Goal: Find specific page/section: Find specific page/section

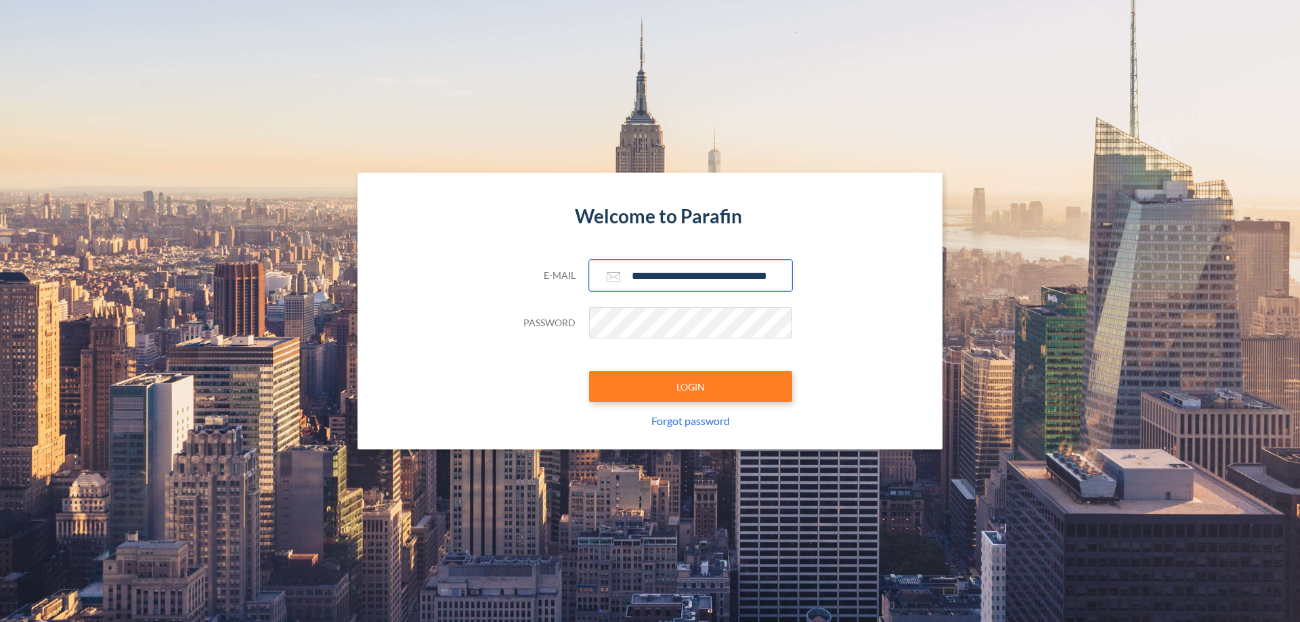
type input "**********"
click at [691, 387] on button "LOGIN" at bounding box center [690, 386] width 203 height 31
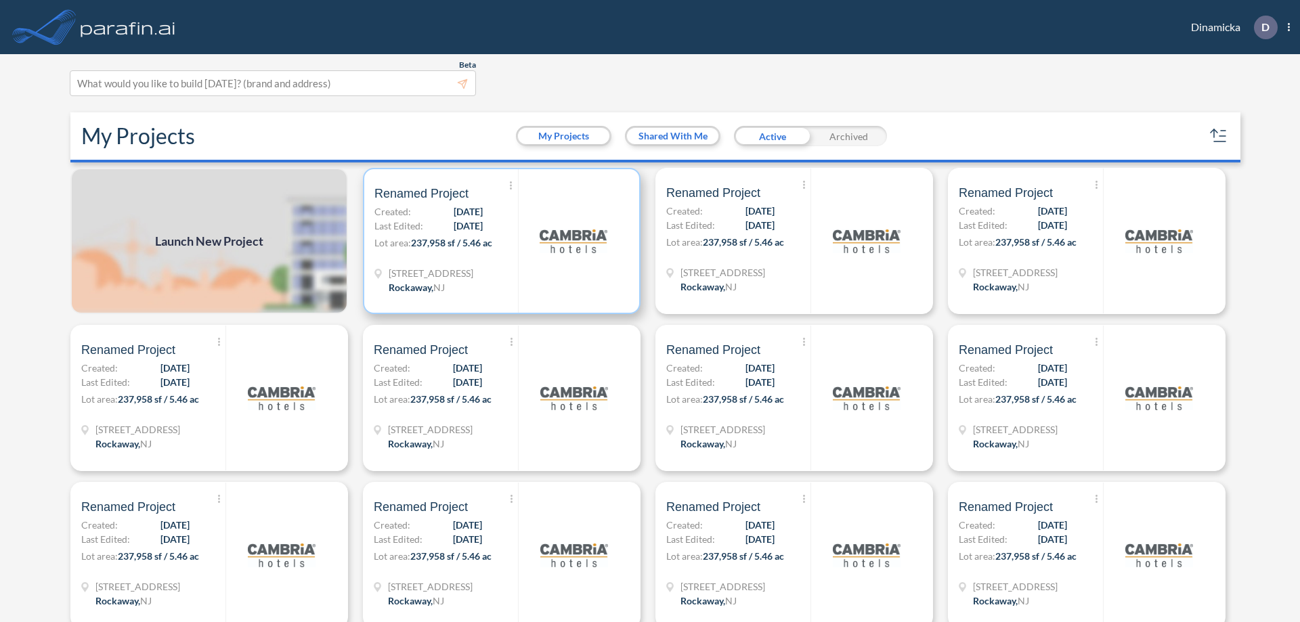
scroll to position [3, 0]
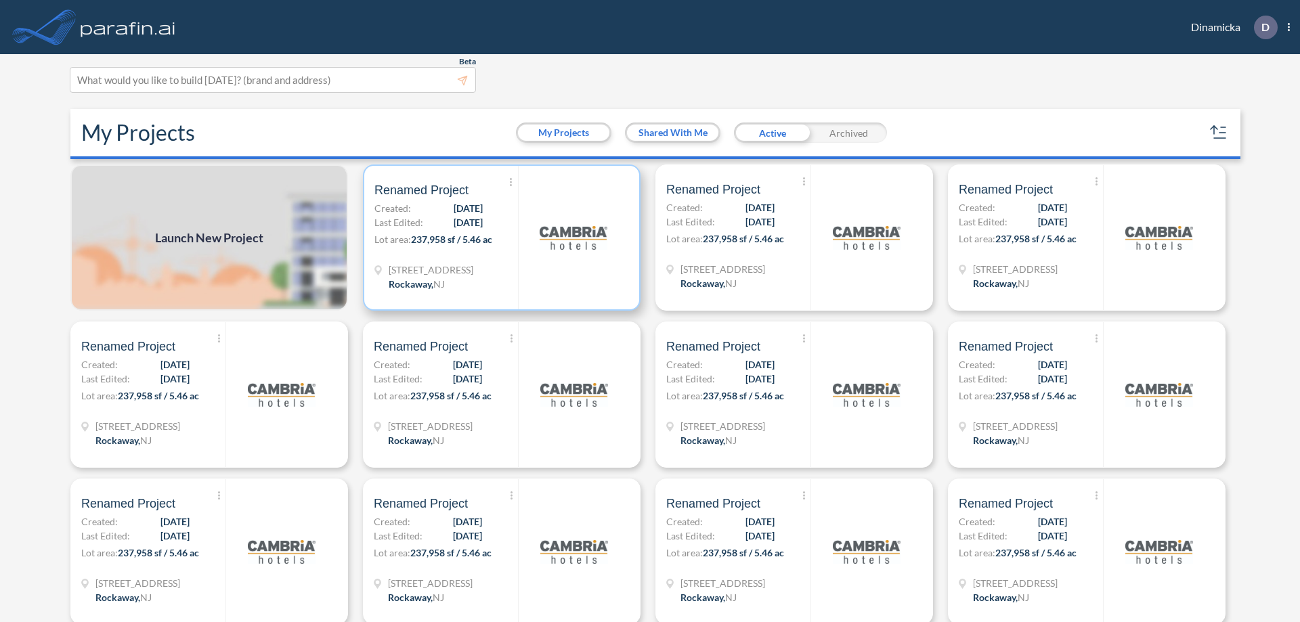
click at [499, 238] on p "Lot area: 237,958 sf / 5.46 ac" at bounding box center [446, 242] width 144 height 20
